Goal: Navigation & Orientation: Find specific page/section

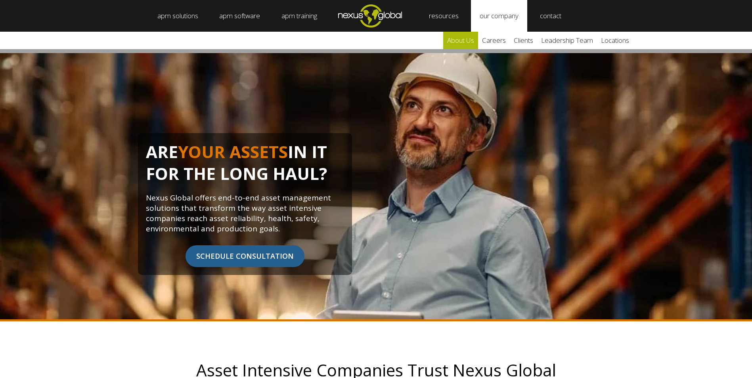
click at [473, 38] on link "about us" at bounding box center [460, 40] width 35 height 17
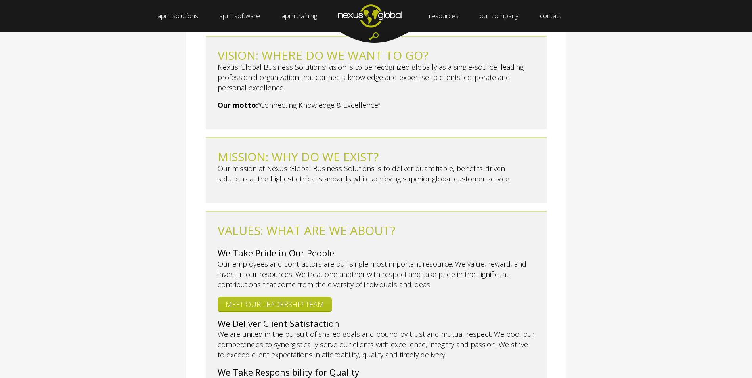
scroll to position [119, 0]
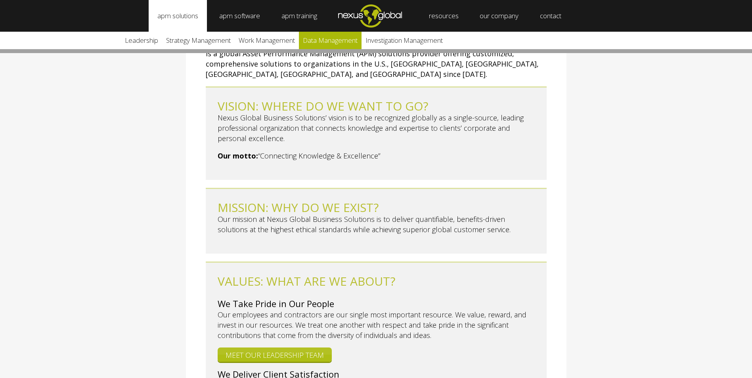
click at [336, 42] on link "Data Management" at bounding box center [330, 40] width 63 height 17
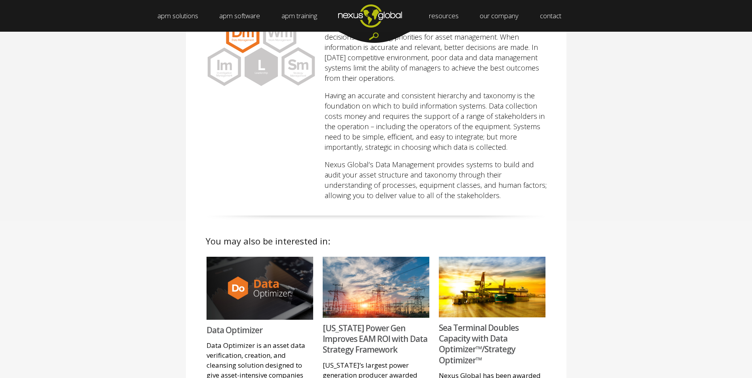
scroll to position [79, 0]
